Goal: Information Seeking & Learning: Understand process/instructions

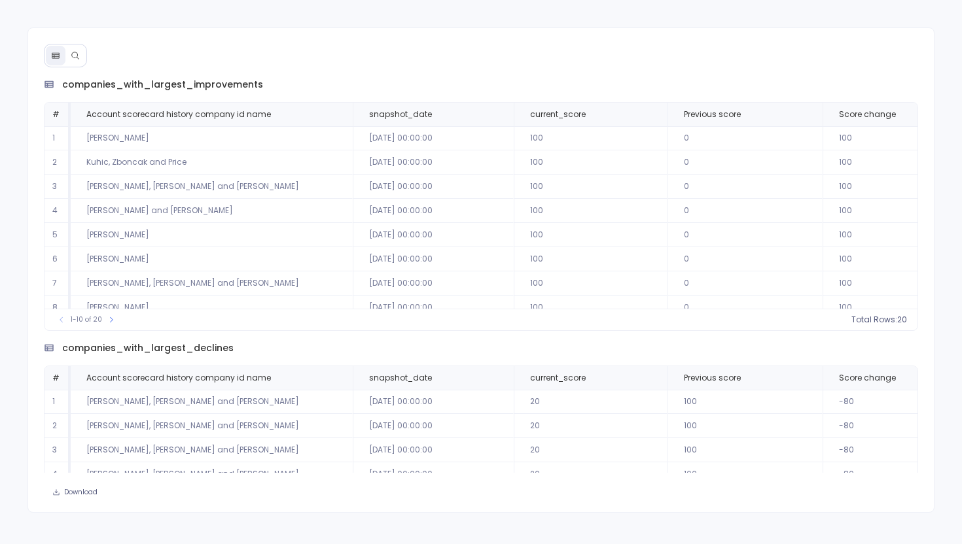
scroll to position [63, 0]
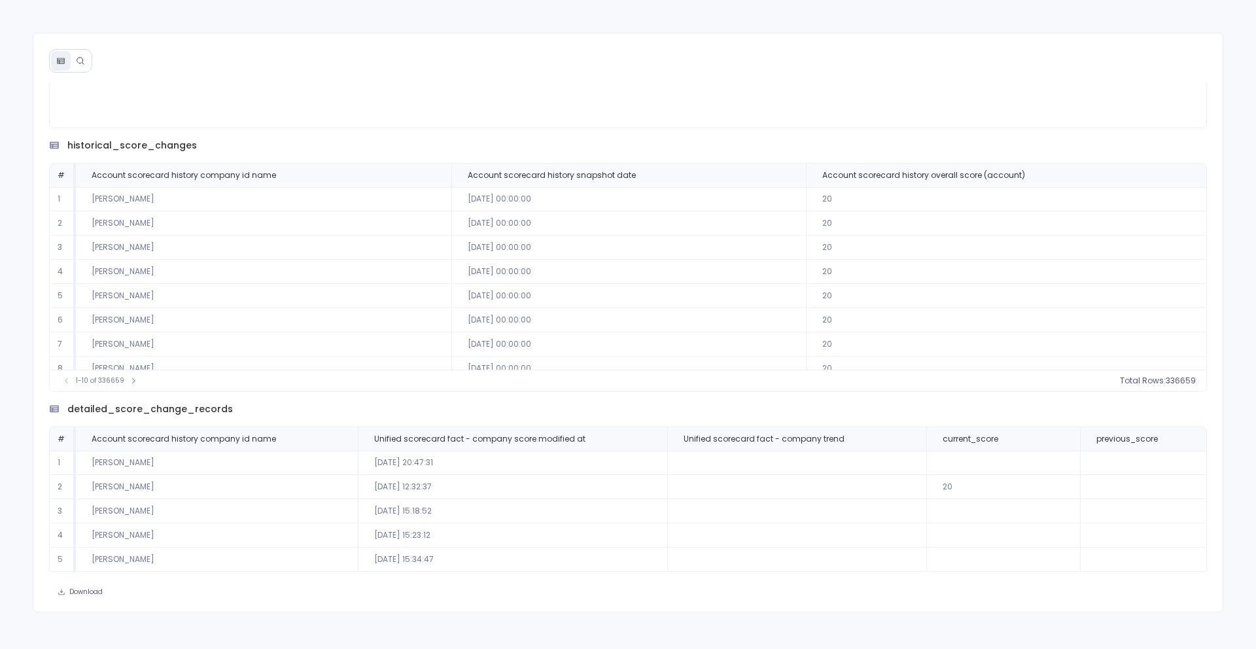
scroll to position [290, 0]
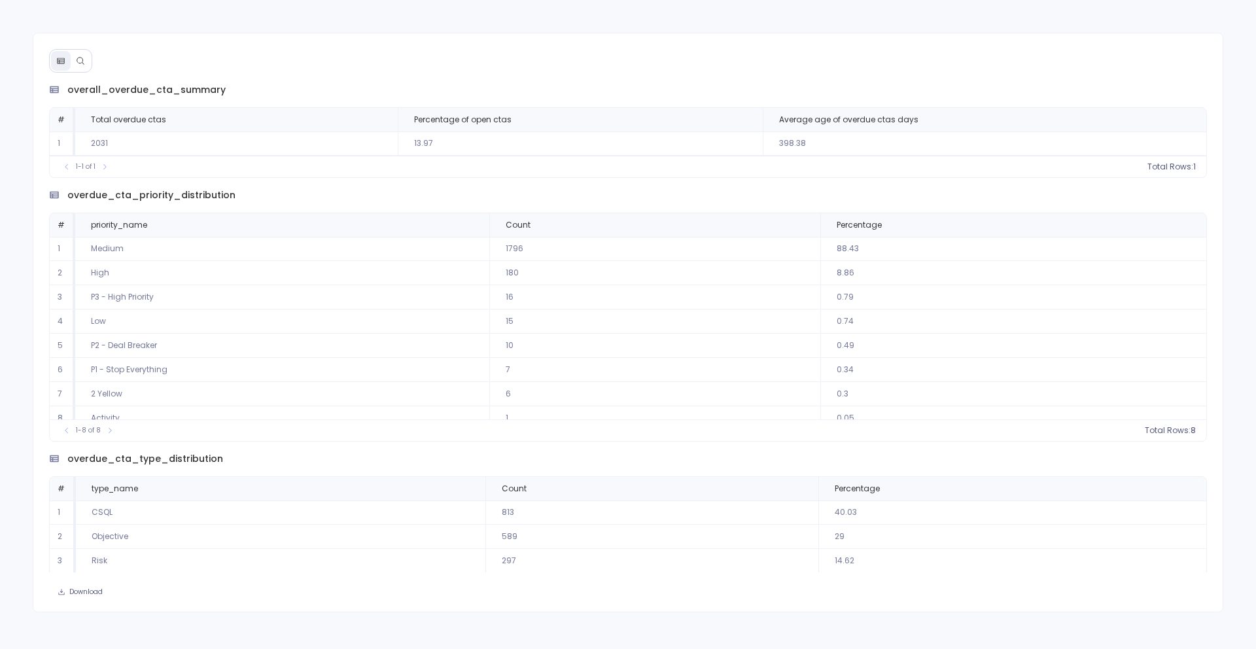
scroll to position [11, 0]
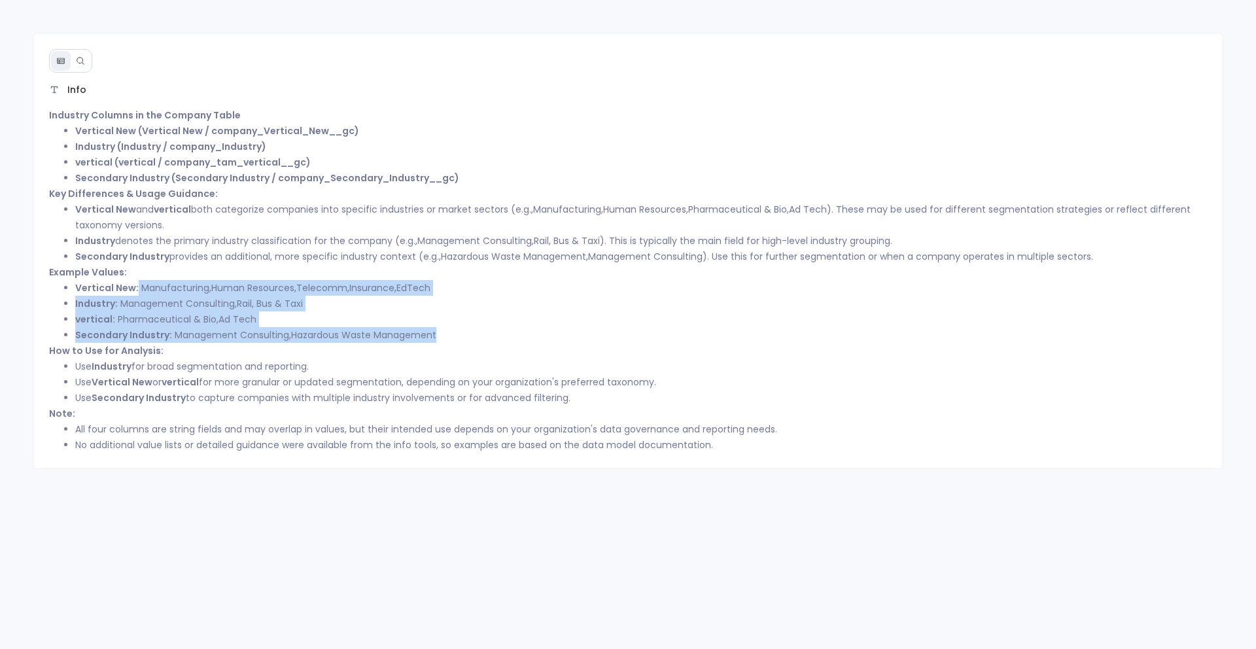
drag, startPoint x: 137, startPoint y: 287, endPoint x: 438, endPoint y: 338, distance: 305.3
click at [438, 338] on ul "Vertical New: Manufacturing , Human Resources , Telecomm , Insurance , EdTech I…" at bounding box center [628, 311] width 1159 height 63
click at [477, 357] on p "How to Use for Analysis:" at bounding box center [628, 351] width 1159 height 16
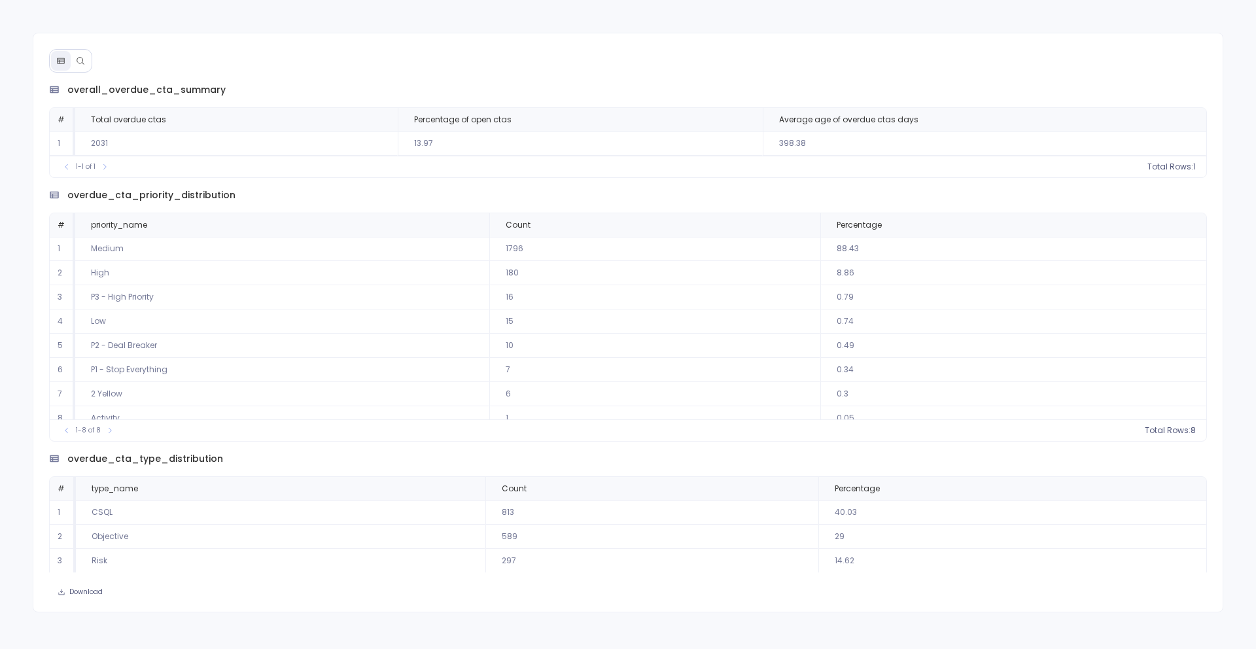
scroll to position [11, 0]
